Goal: Browse casually

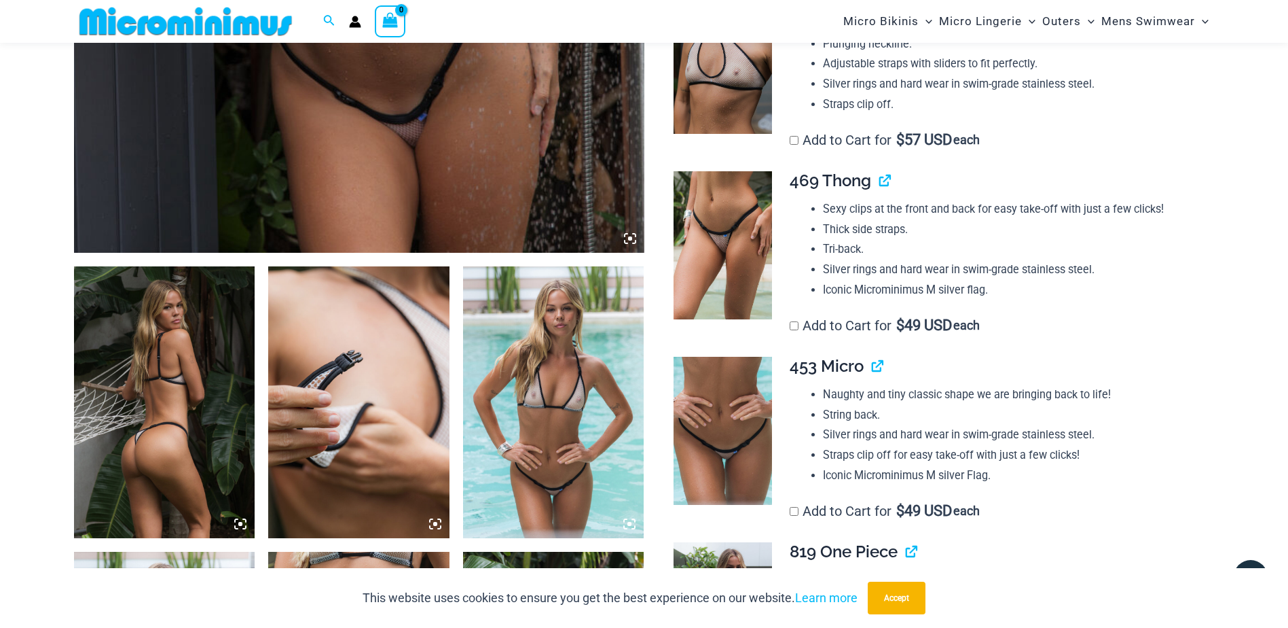
scroll to position [735, 0]
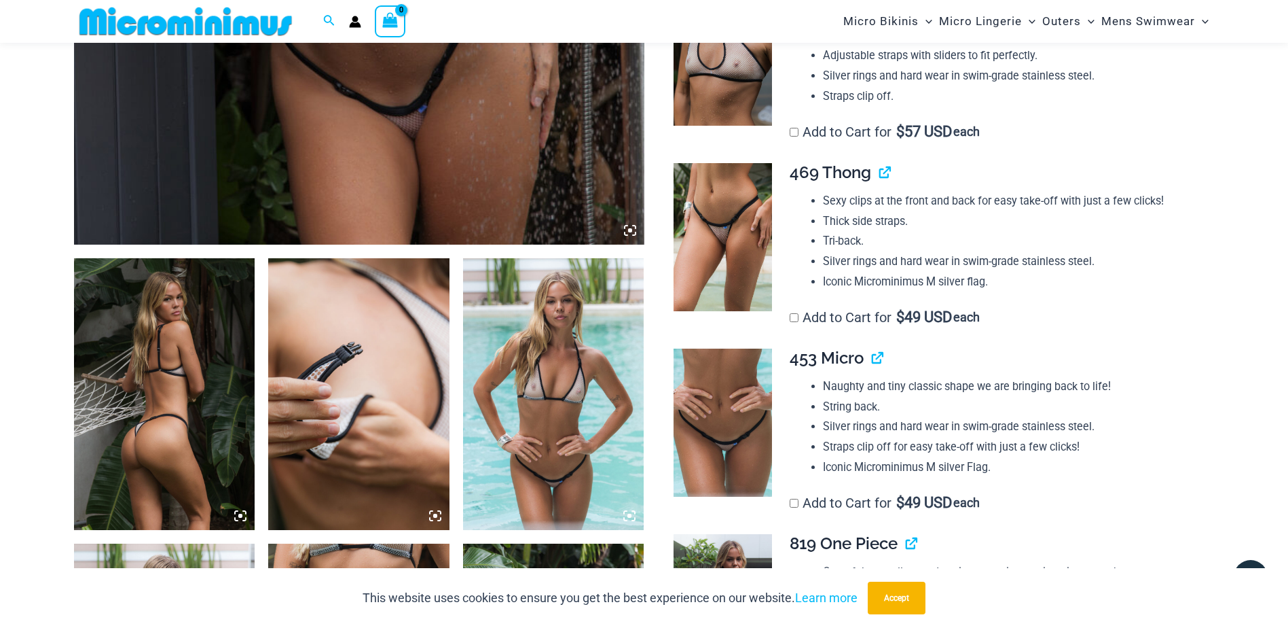
click at [156, 365] on img at bounding box center [164, 394] width 181 height 272
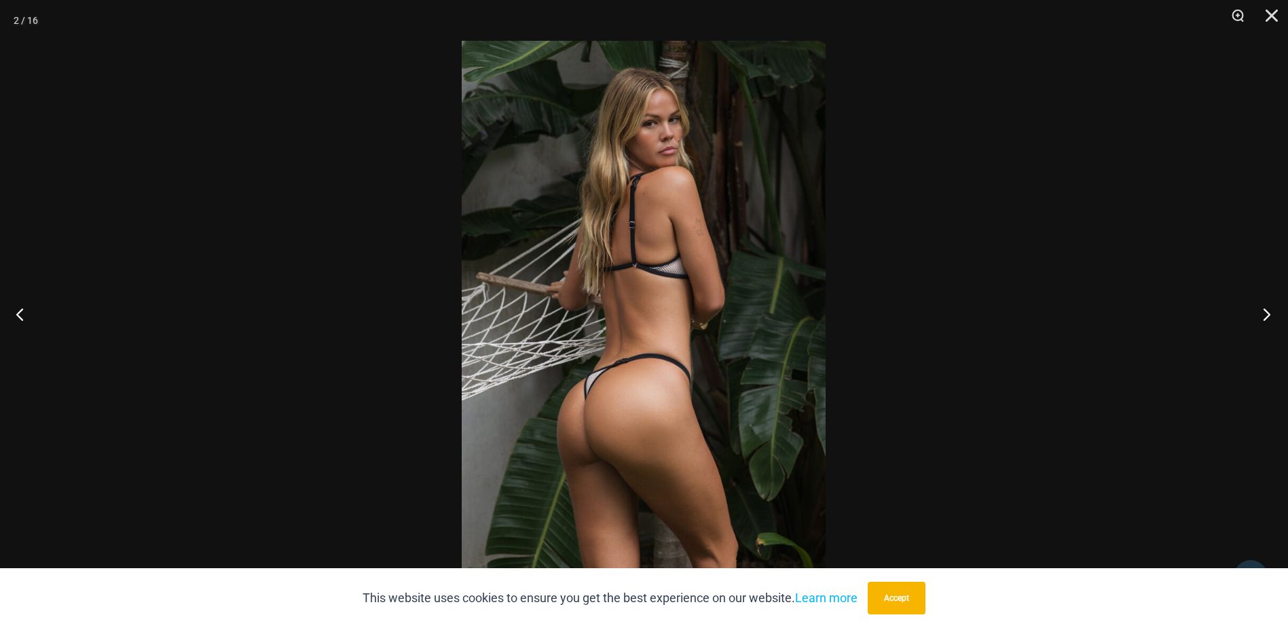
click at [1268, 314] on button "Next" at bounding box center [1262, 314] width 51 height 68
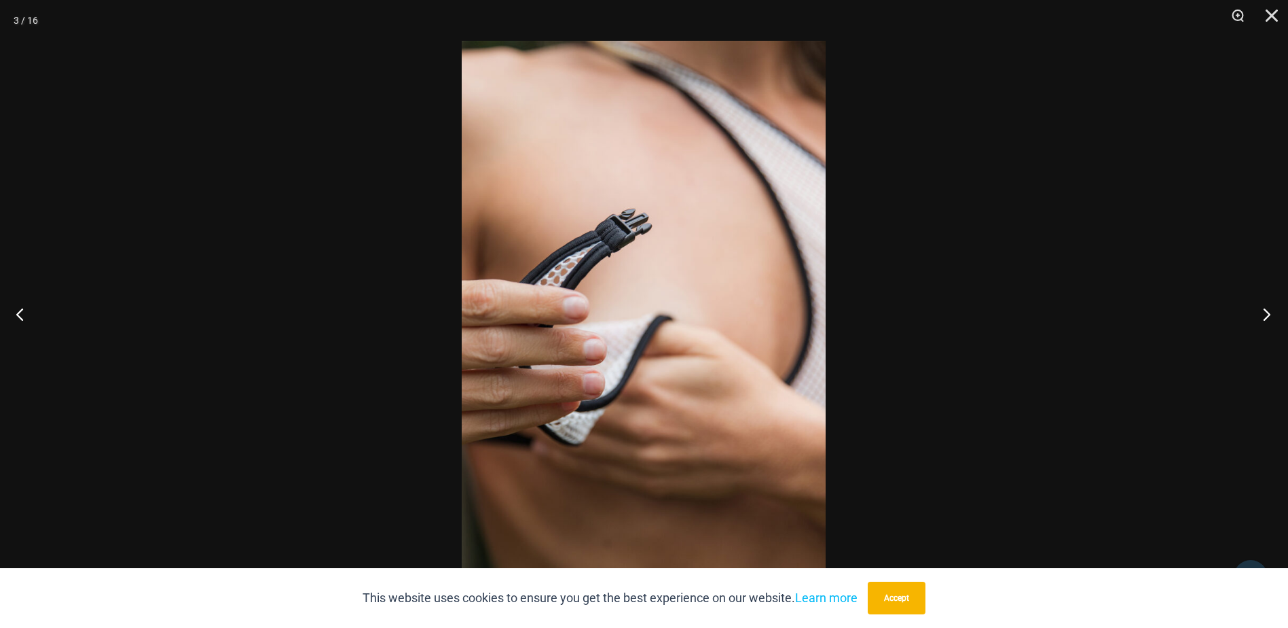
click at [1268, 313] on button "Next" at bounding box center [1262, 314] width 51 height 68
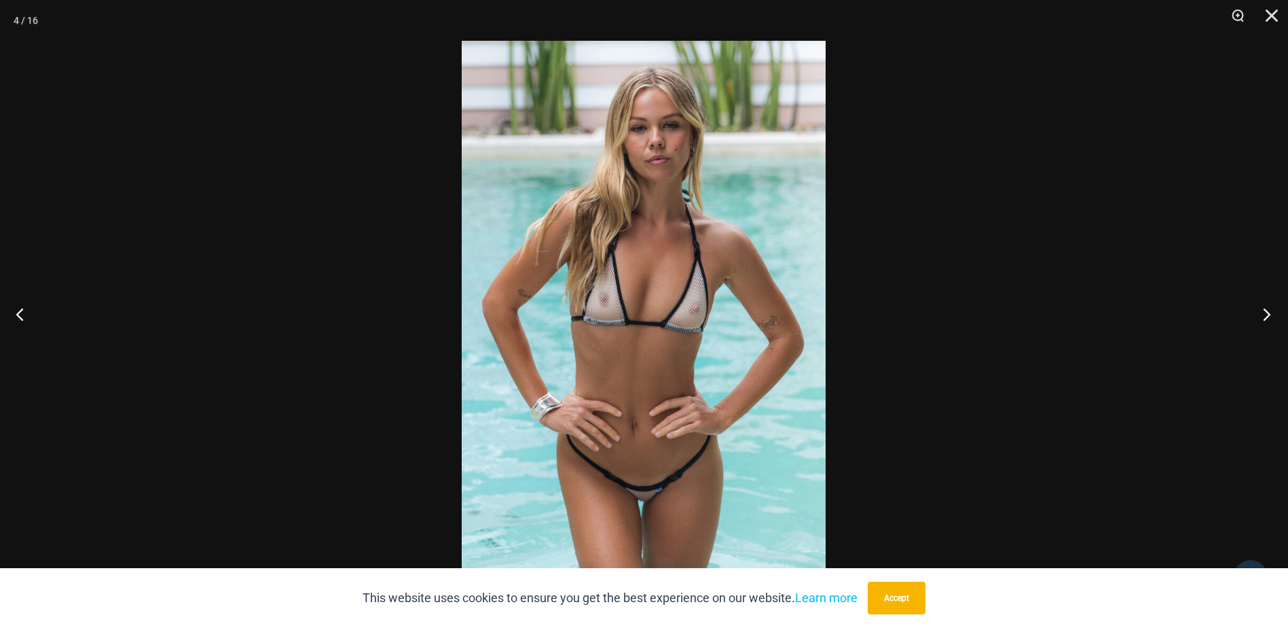
click at [1268, 313] on button "Next" at bounding box center [1262, 314] width 51 height 68
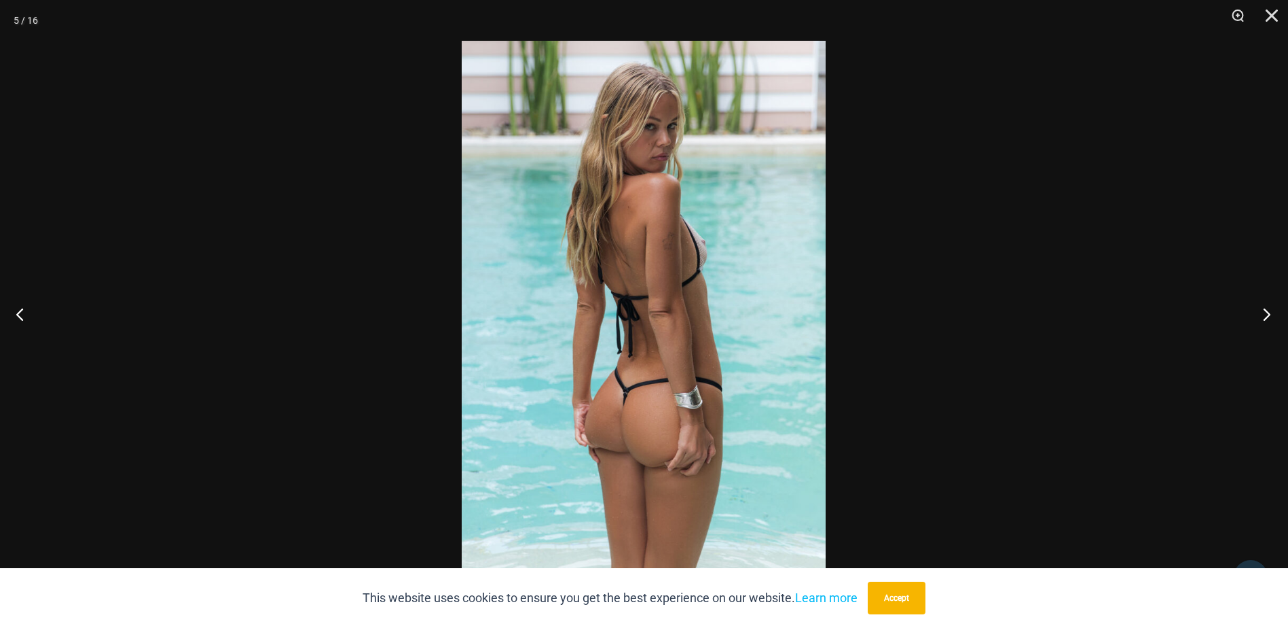
click at [1268, 312] on button "Next" at bounding box center [1262, 314] width 51 height 68
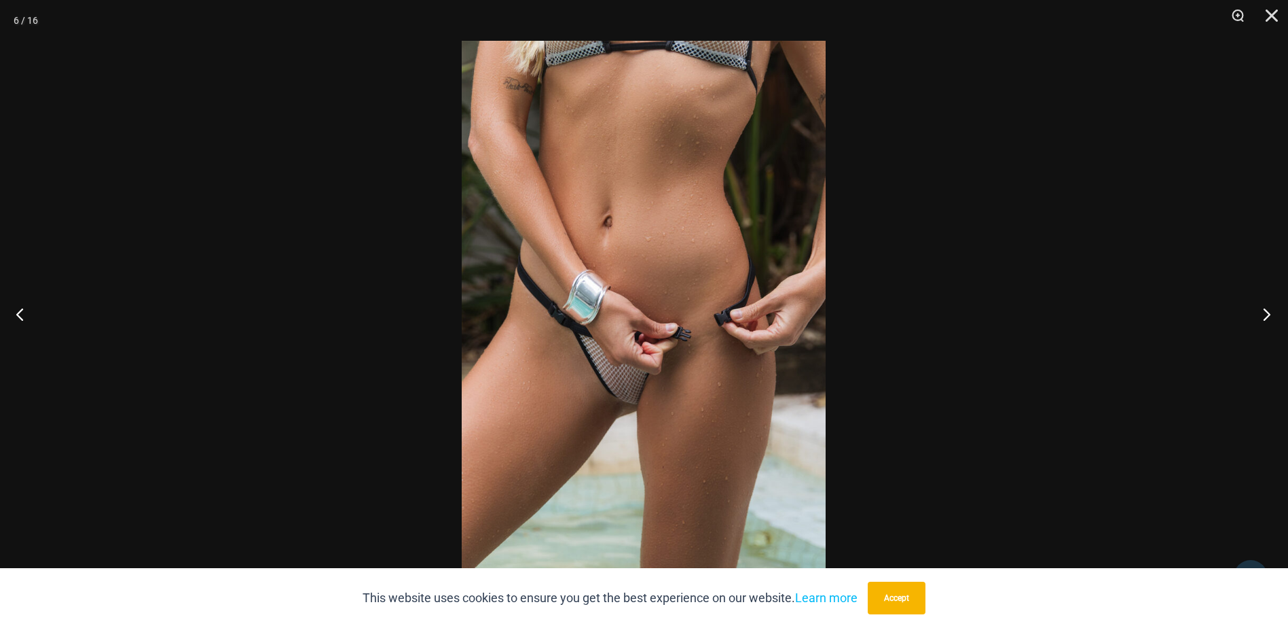
click at [1273, 311] on button "Next" at bounding box center [1262, 314] width 51 height 68
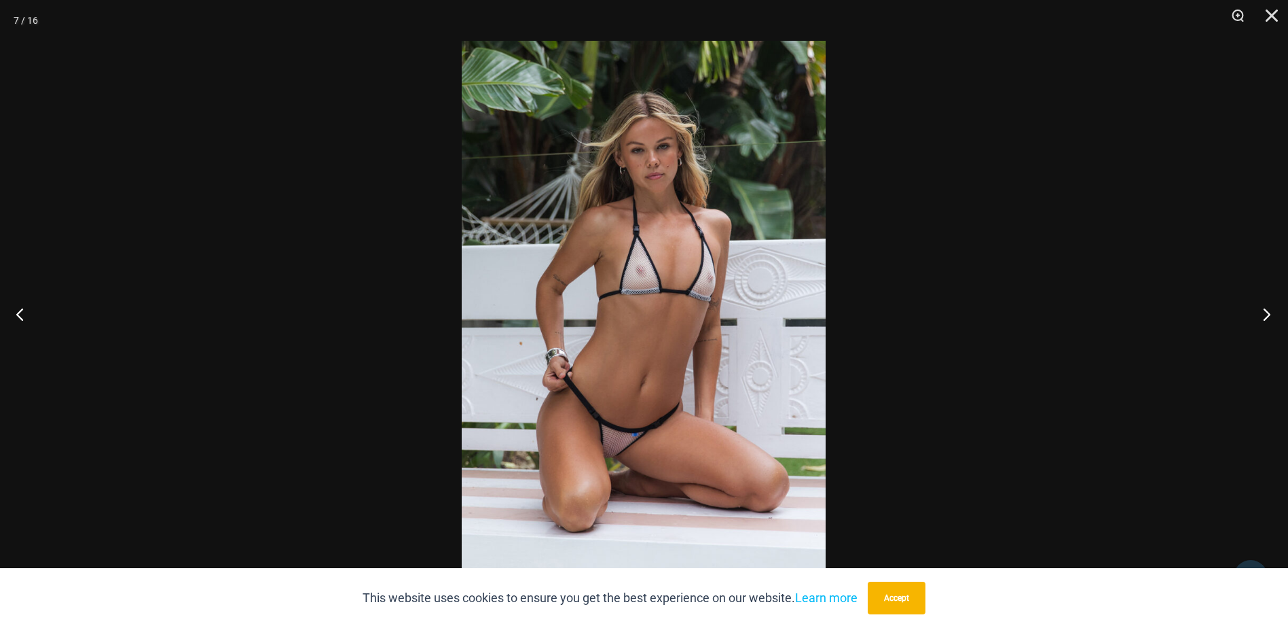
click at [1273, 311] on button "Next" at bounding box center [1262, 314] width 51 height 68
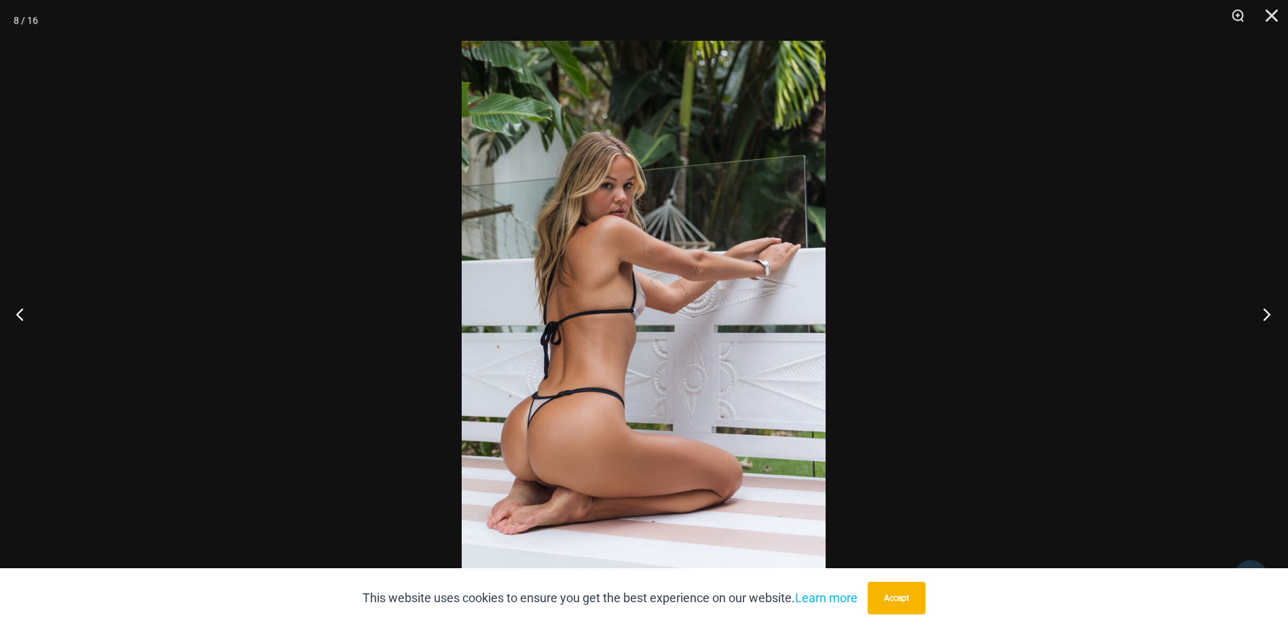
click at [1273, 311] on button "Next" at bounding box center [1262, 314] width 51 height 68
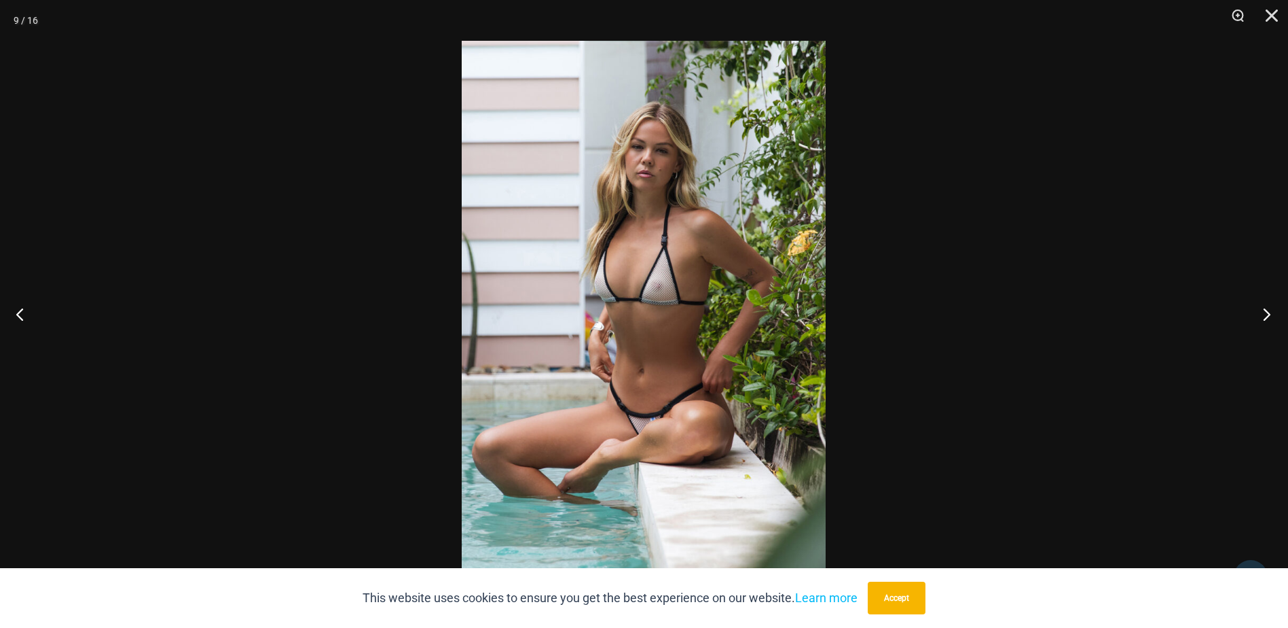
click at [1273, 311] on button "Next" at bounding box center [1262, 314] width 51 height 68
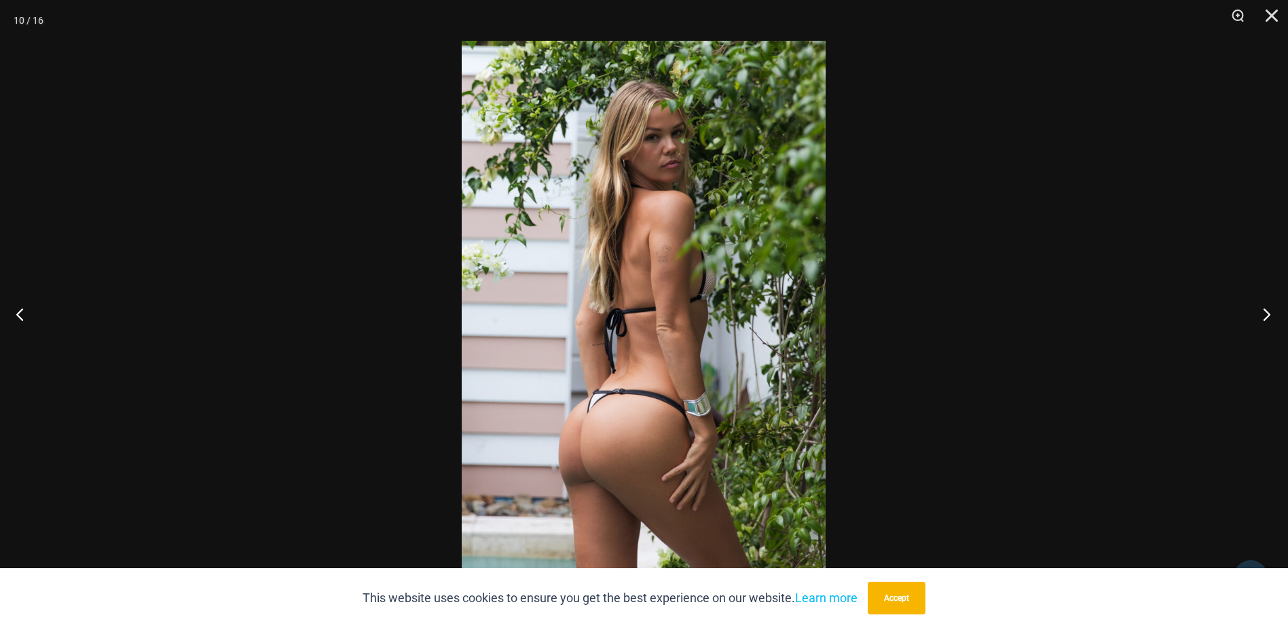
click at [1273, 311] on button "Next" at bounding box center [1262, 314] width 51 height 68
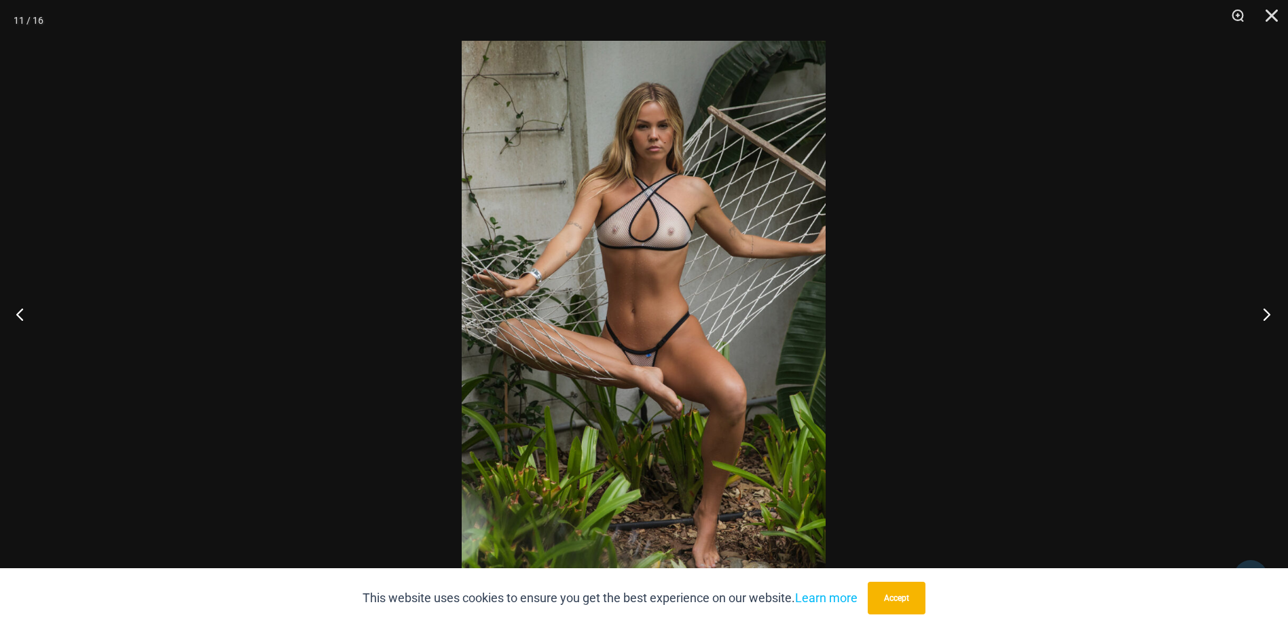
click at [1273, 311] on button "Next" at bounding box center [1262, 314] width 51 height 68
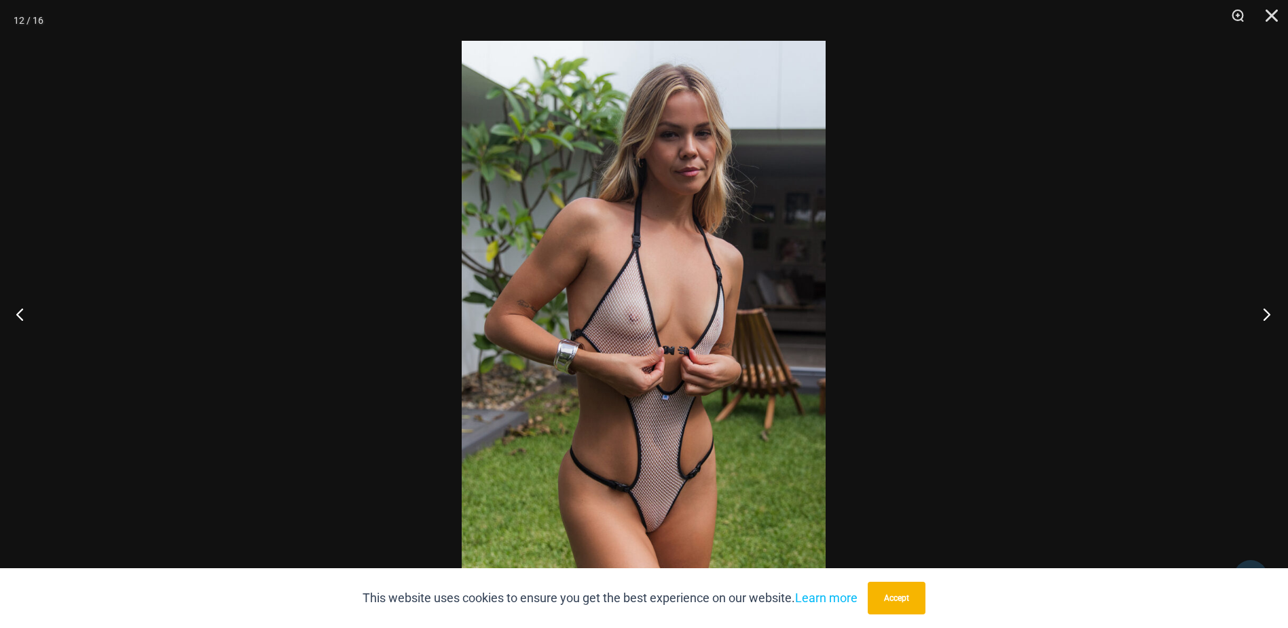
click at [1273, 311] on button "Next" at bounding box center [1262, 314] width 51 height 68
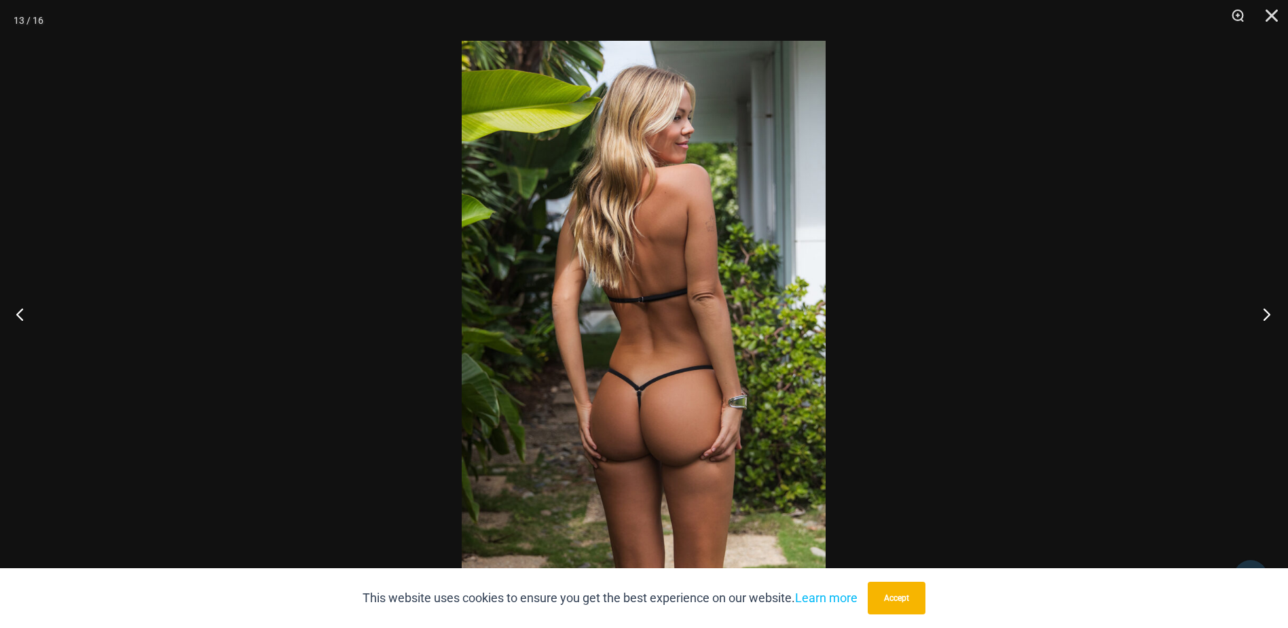
click at [1273, 311] on button "Next" at bounding box center [1262, 314] width 51 height 68
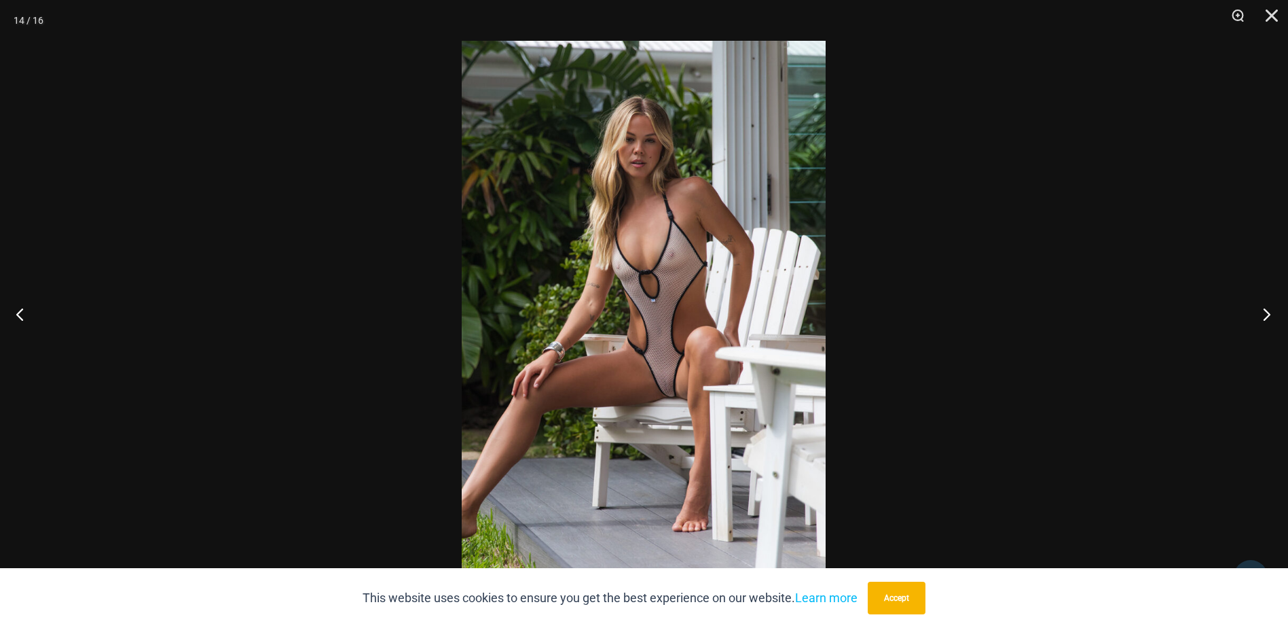
click at [1273, 311] on button "Next" at bounding box center [1262, 314] width 51 height 68
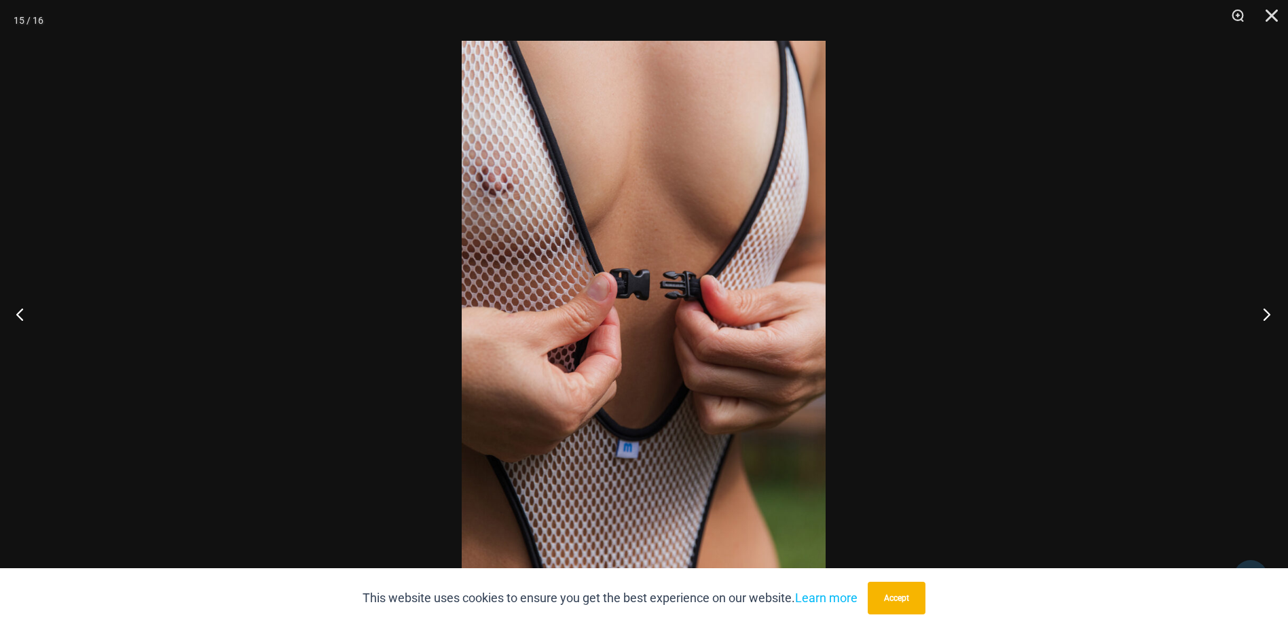
click at [1273, 311] on button "Next" at bounding box center [1262, 314] width 51 height 68
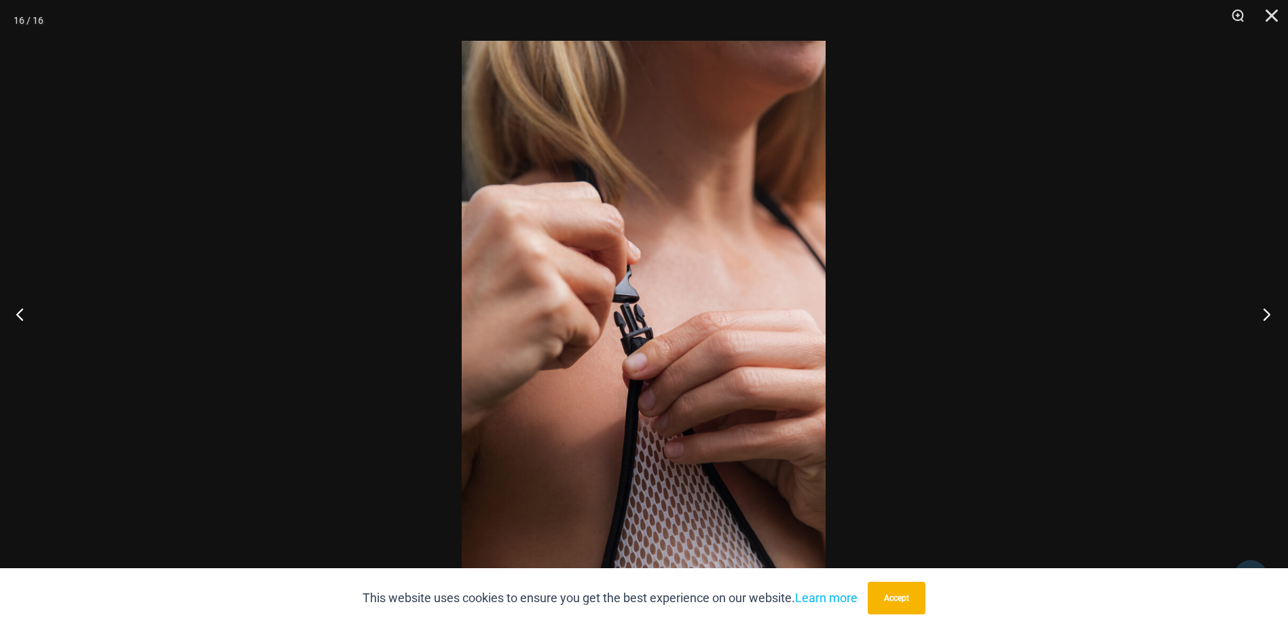
click at [1273, 311] on button "Next" at bounding box center [1262, 314] width 51 height 68
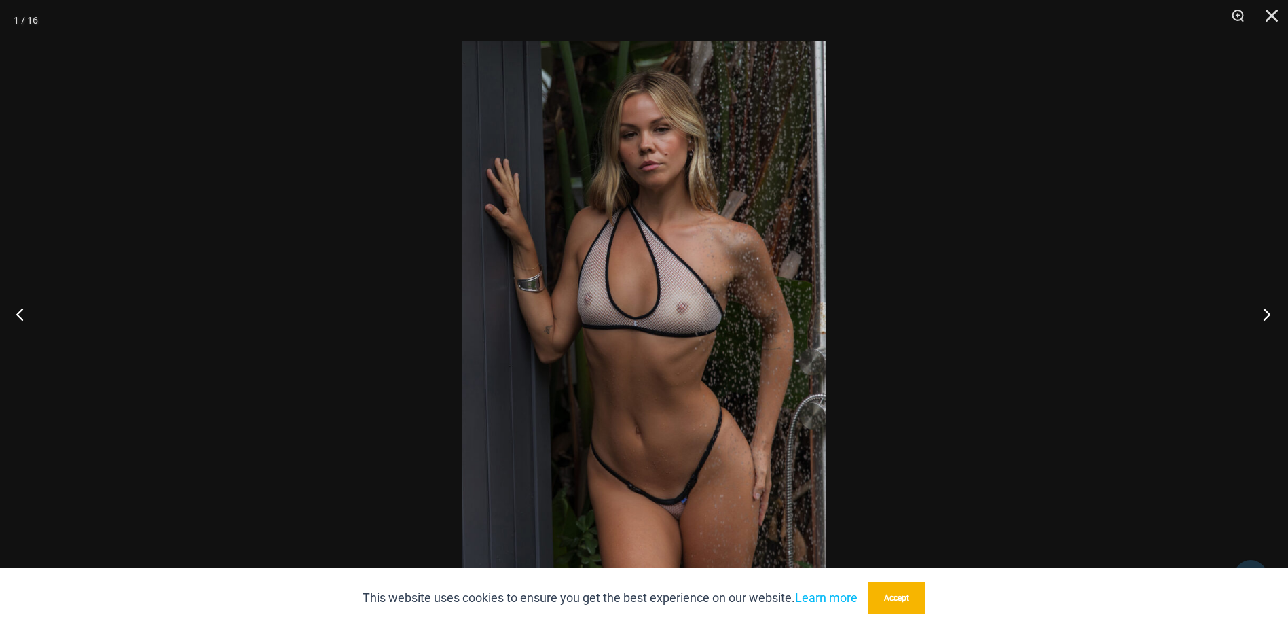
click at [1273, 311] on button "Next" at bounding box center [1262, 314] width 51 height 68
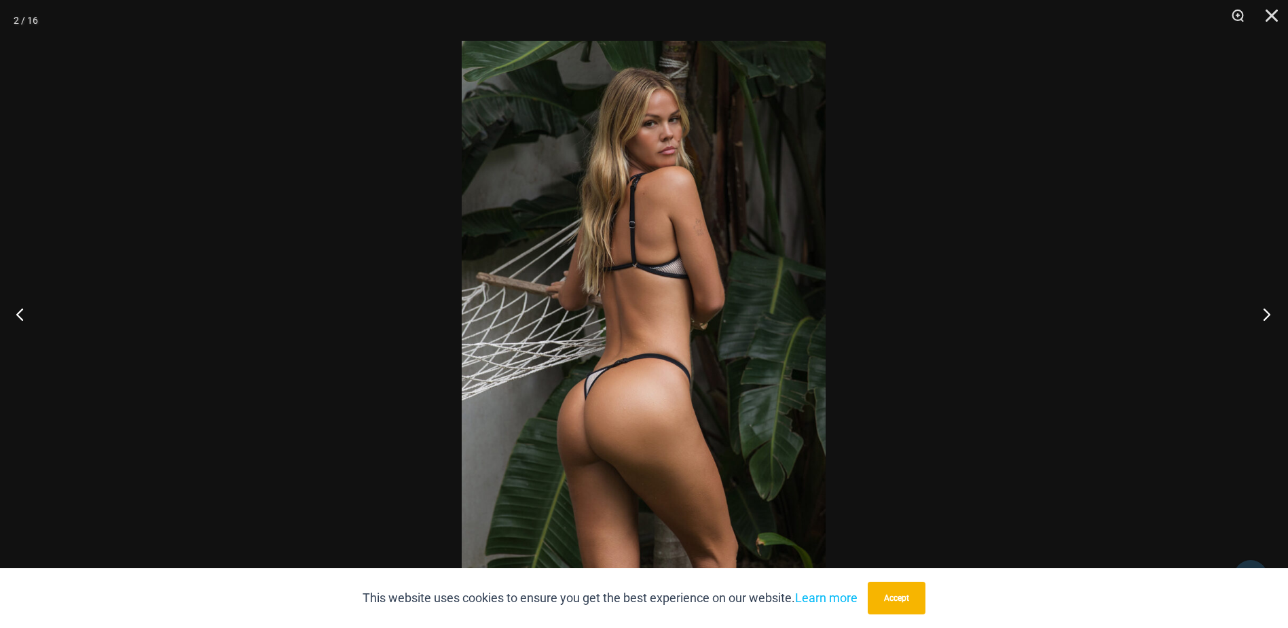
click at [1273, 311] on button "Next" at bounding box center [1262, 314] width 51 height 68
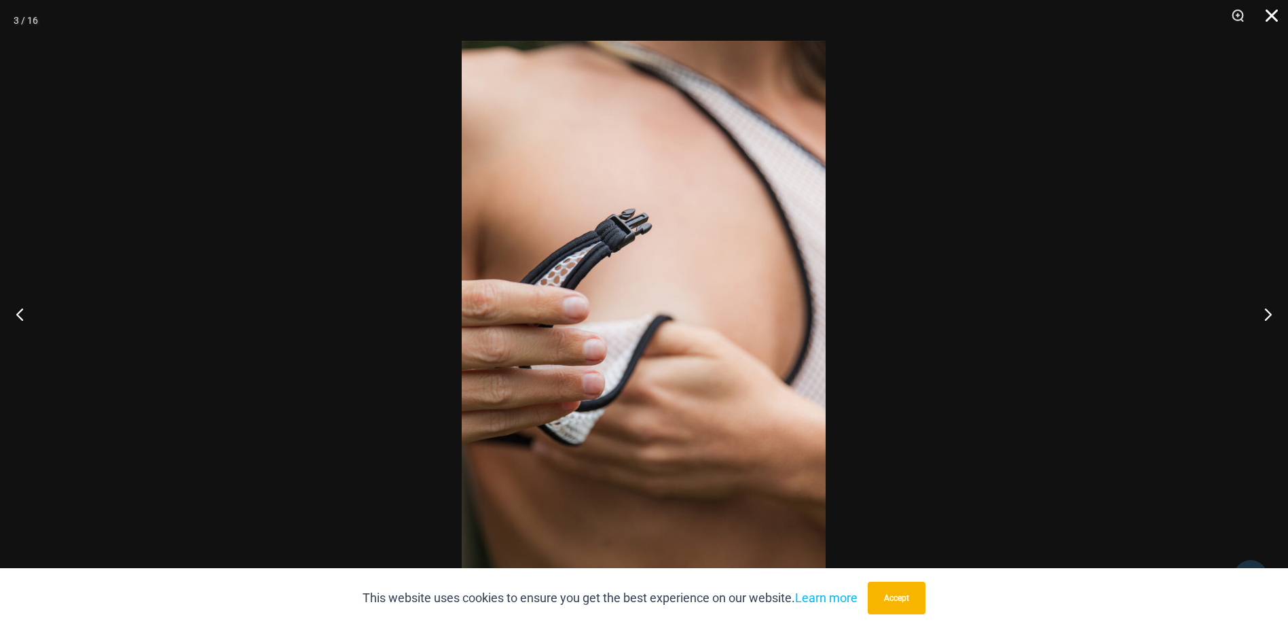
click at [1269, 17] on button "Close" at bounding box center [1267, 20] width 34 height 41
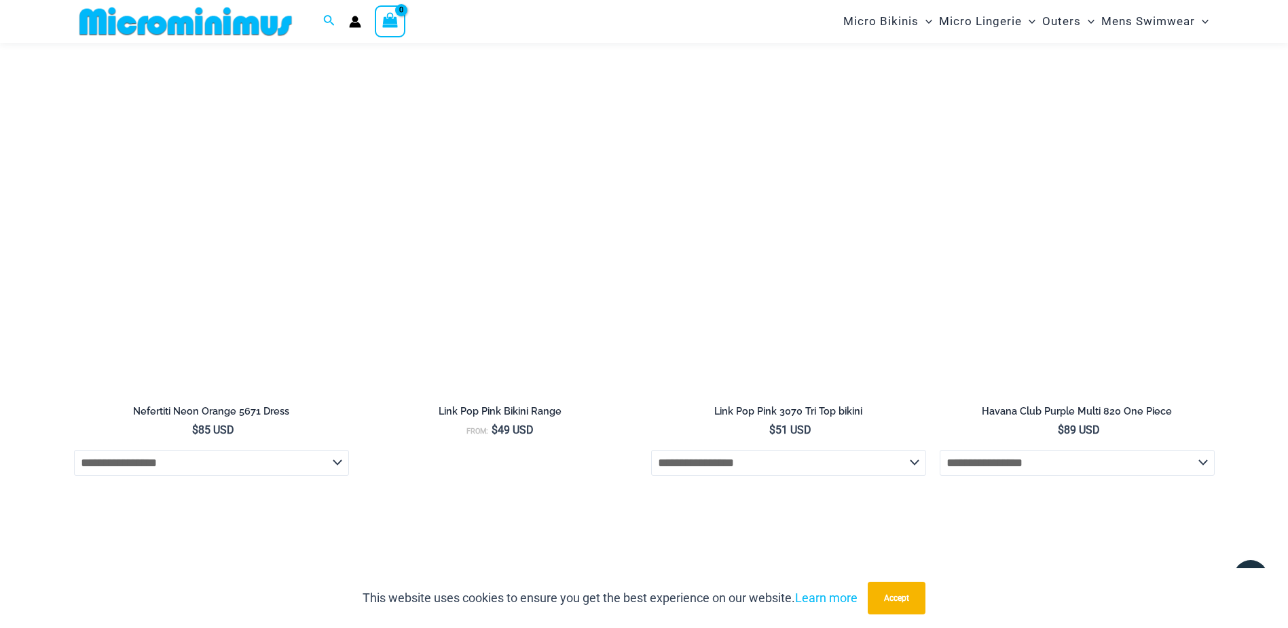
scroll to position [3995, 0]
